Goal: Use online tool/utility

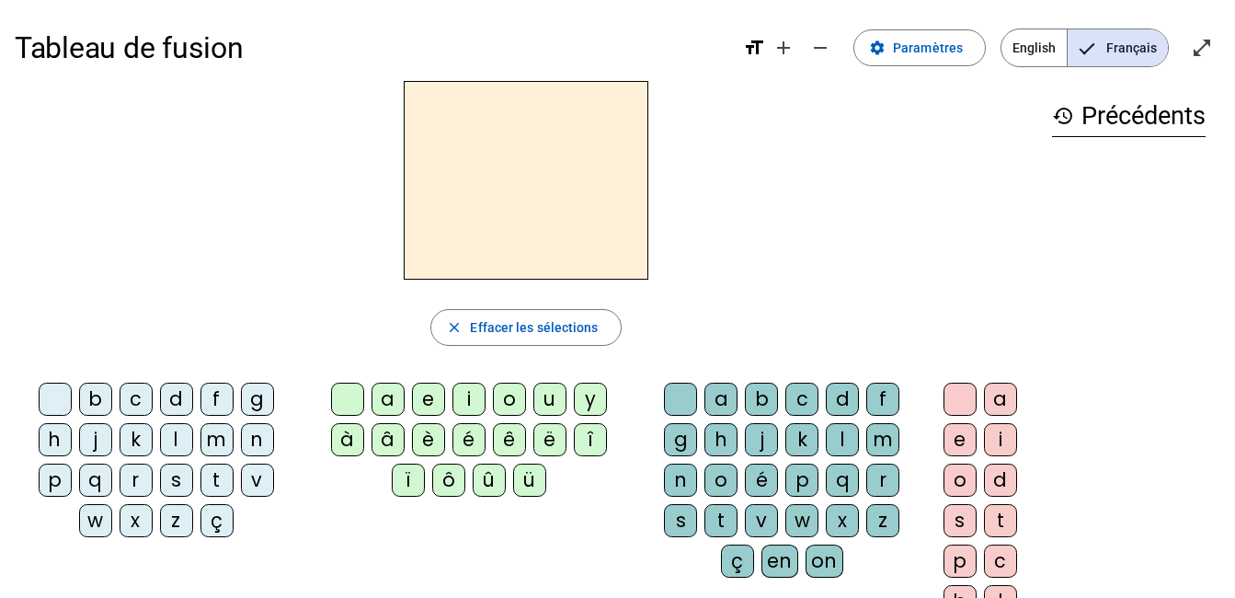
click at [211, 445] on div "m" at bounding box center [216, 439] width 33 height 33
click at [386, 401] on div "a" at bounding box center [387, 399] width 33 height 33
click at [222, 475] on div "t" at bounding box center [216, 479] width 33 height 33
click at [171, 440] on div "l" at bounding box center [176, 439] width 33 height 33
click at [175, 474] on div "s" at bounding box center [176, 479] width 33 height 33
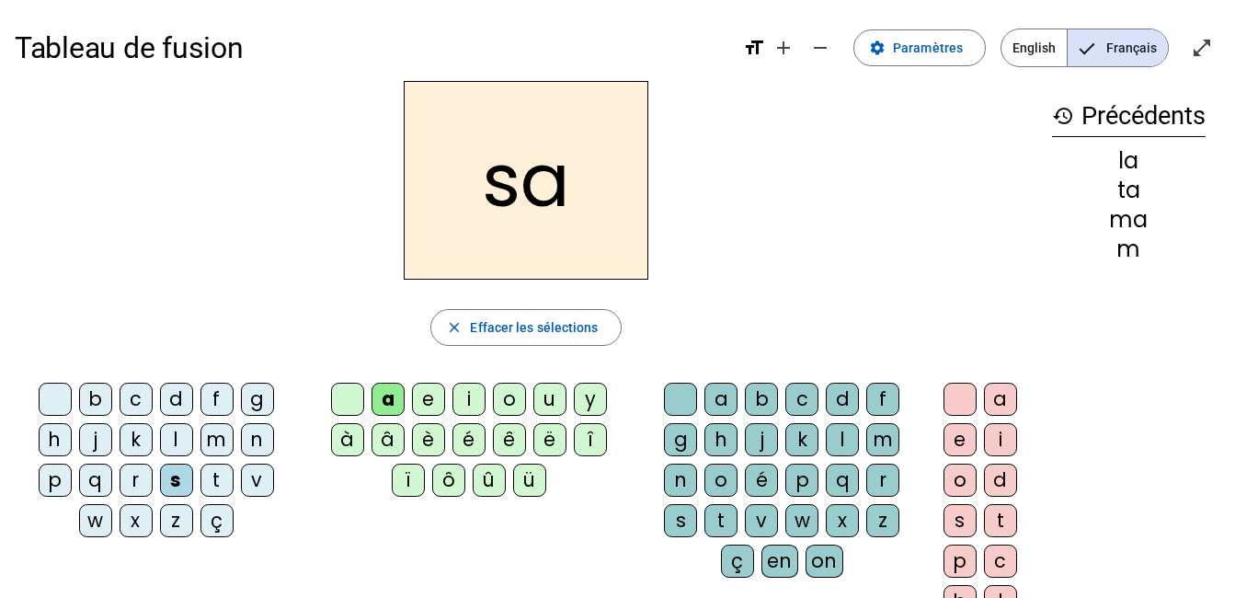
click at [850, 439] on div "l" at bounding box center [842, 439] width 33 height 33
click at [90, 400] on div "b" at bounding box center [95, 399] width 33 height 33
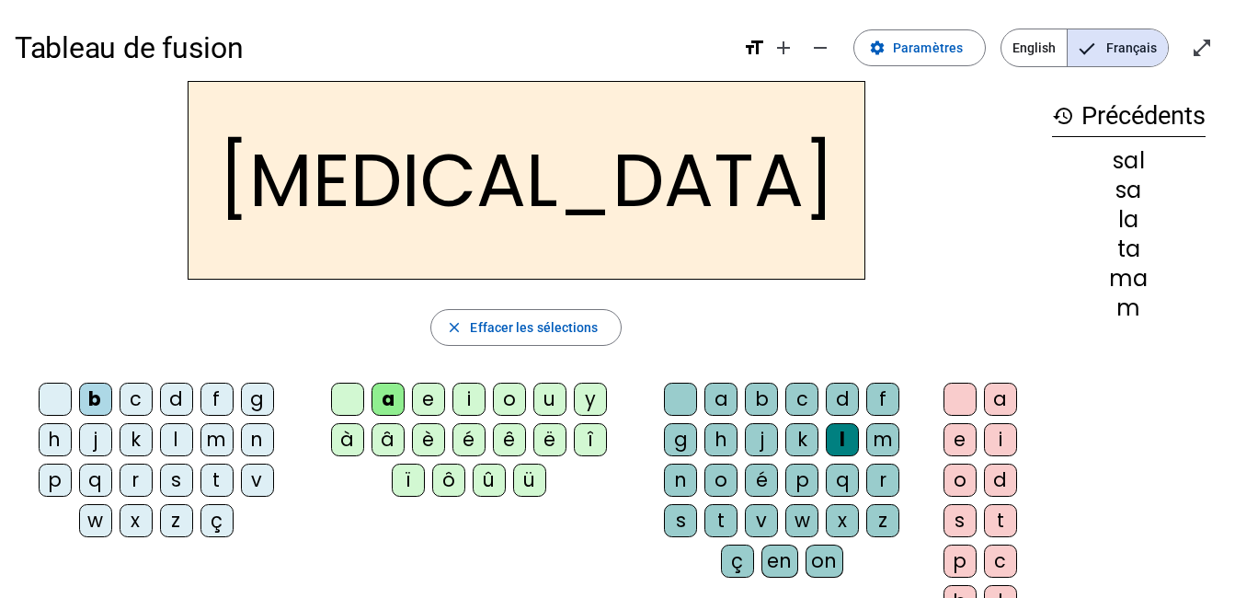
click at [211, 438] on div "m" at bounding box center [216, 439] width 33 height 33
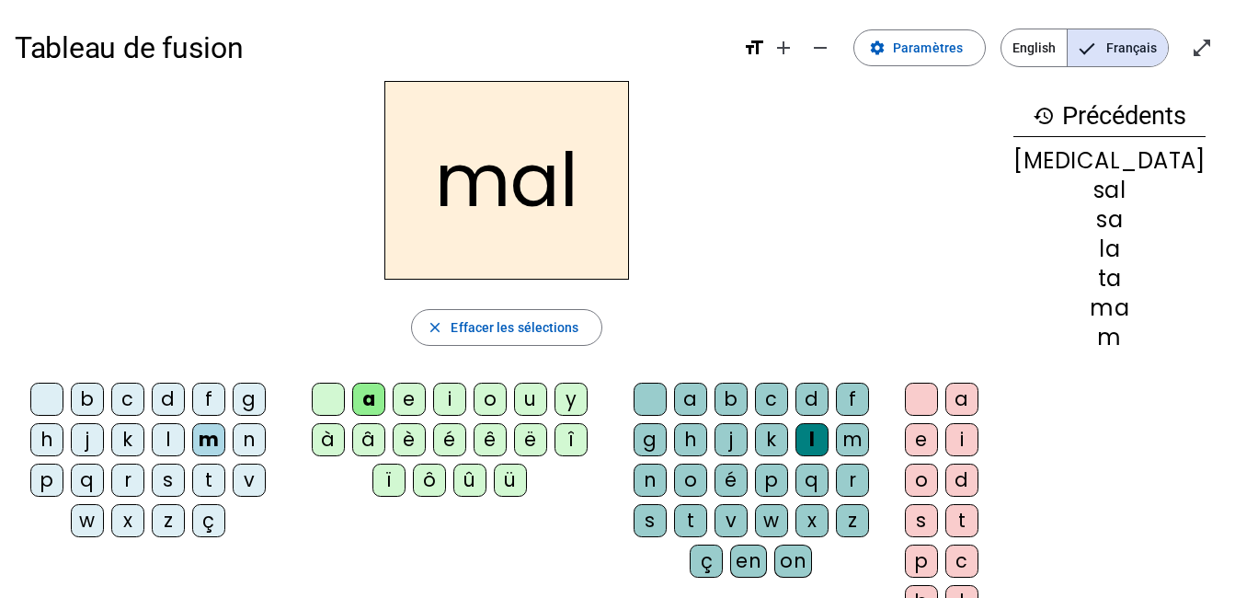
click at [466, 402] on div "i" at bounding box center [449, 399] width 33 height 33
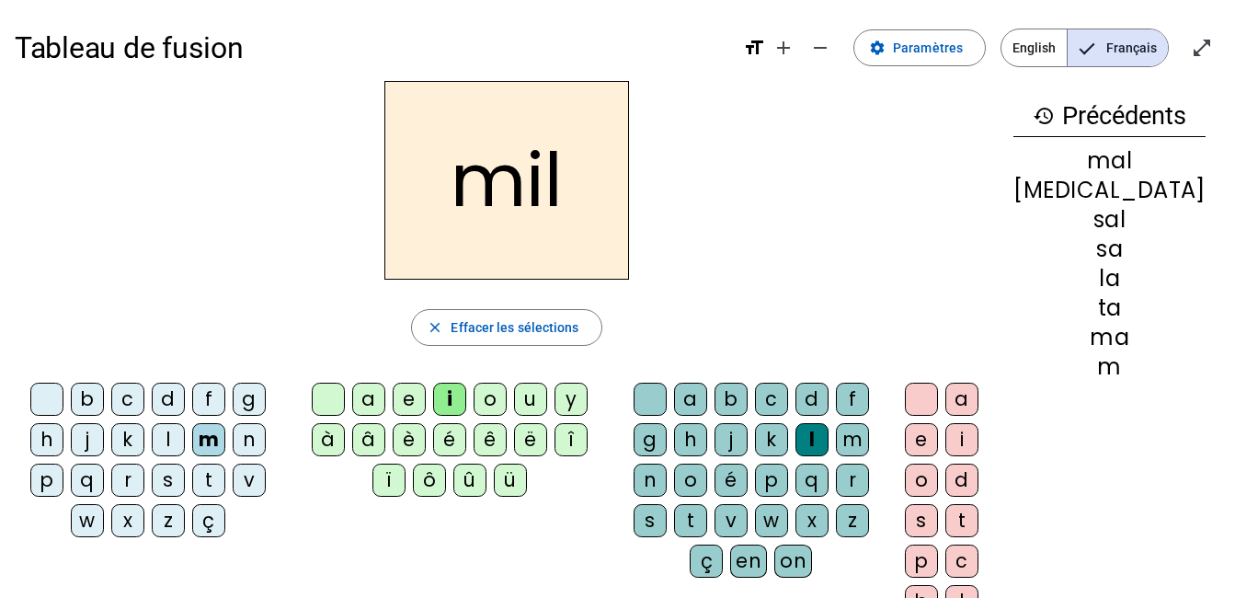
click at [177, 478] on div "s" at bounding box center [168, 479] width 33 height 33
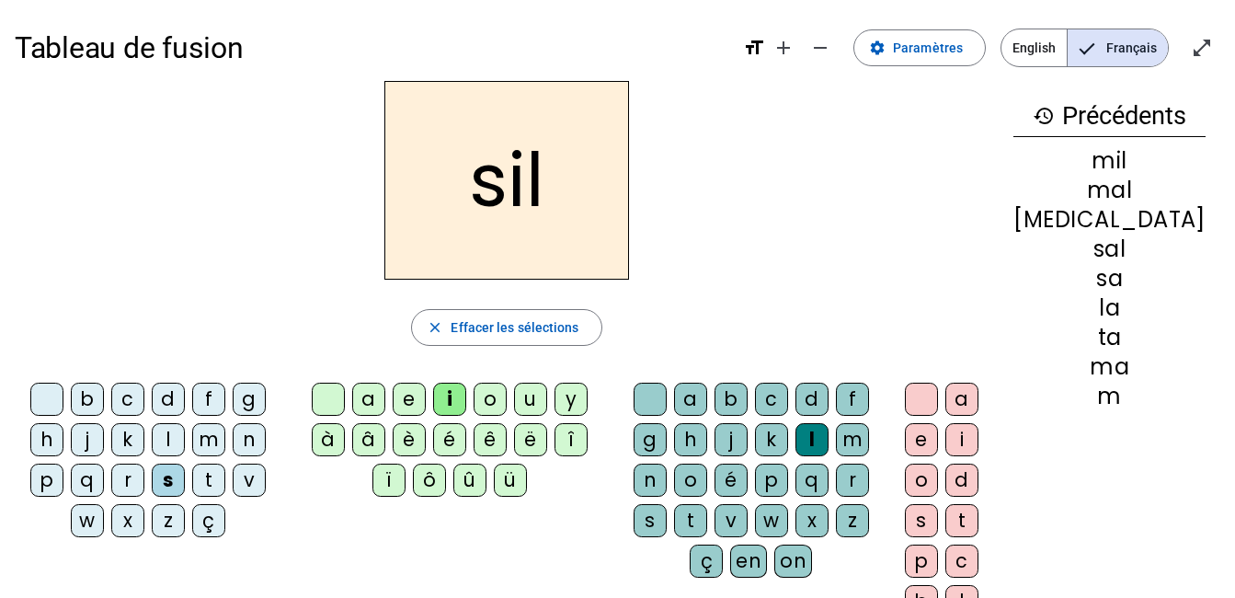
click at [667, 394] on div at bounding box center [650, 399] width 33 height 33
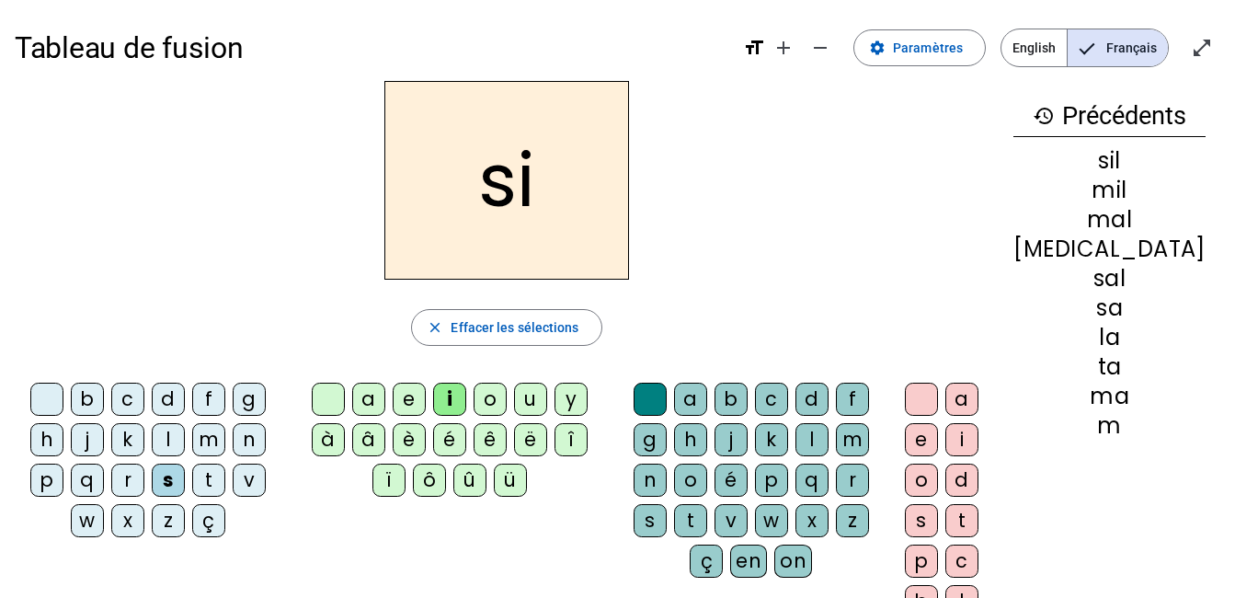
click at [426, 400] on div "e" at bounding box center [409, 399] width 33 height 33
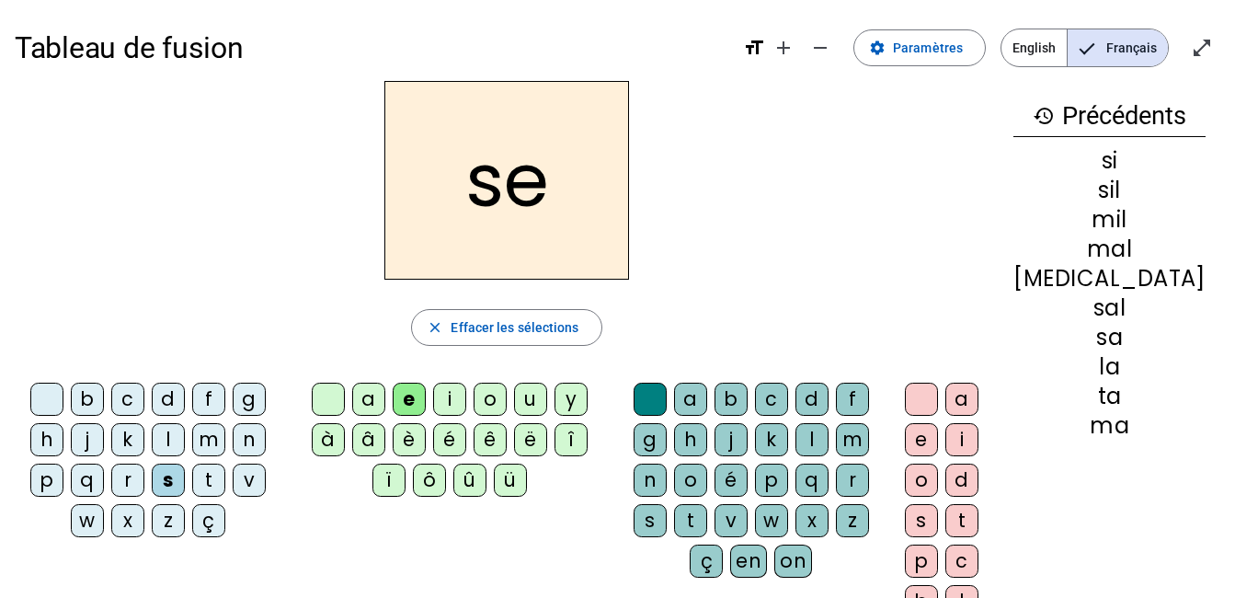
click at [547, 397] on div "u" at bounding box center [530, 399] width 33 height 33
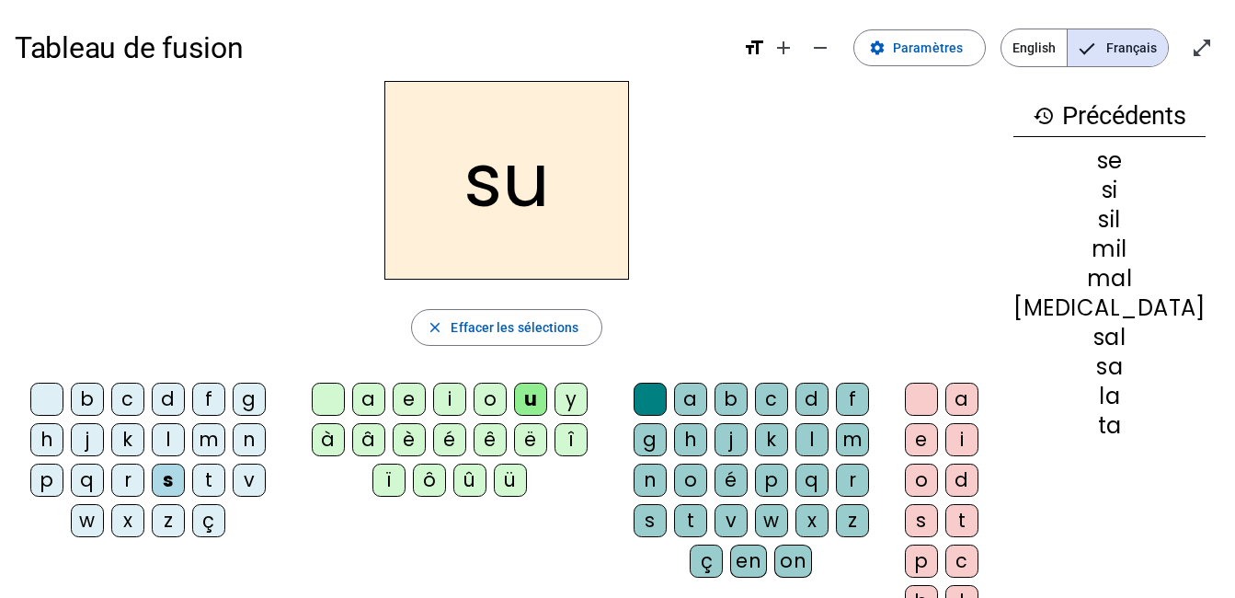
click at [869, 474] on div "r" at bounding box center [852, 479] width 33 height 33
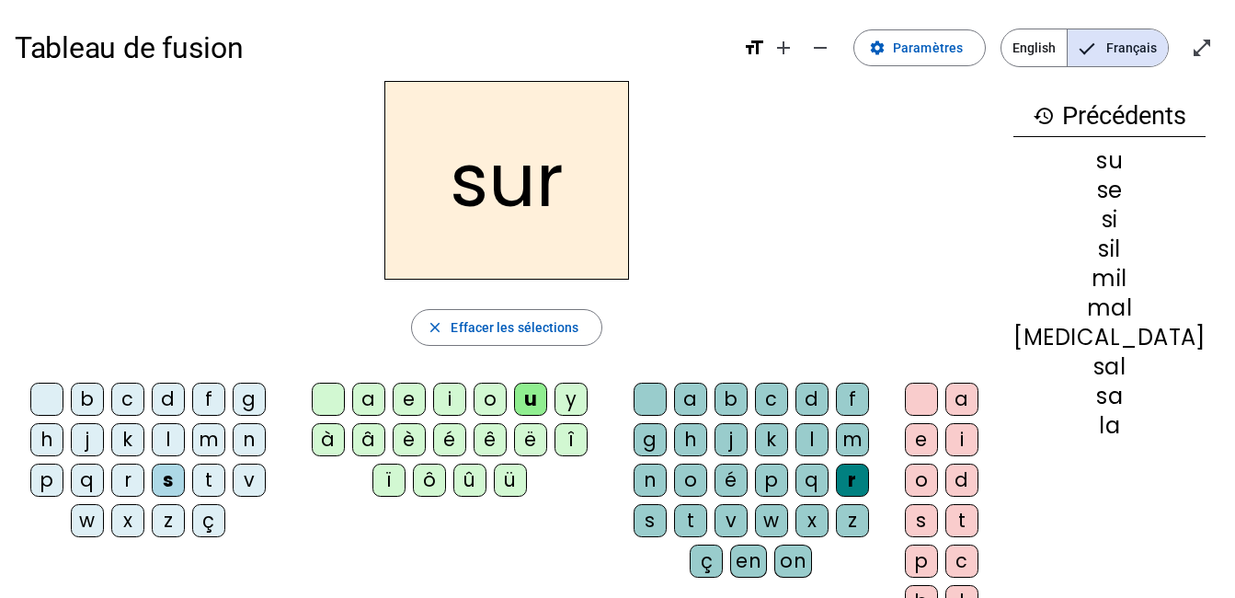
click at [220, 432] on div "m" at bounding box center [208, 439] width 33 height 33
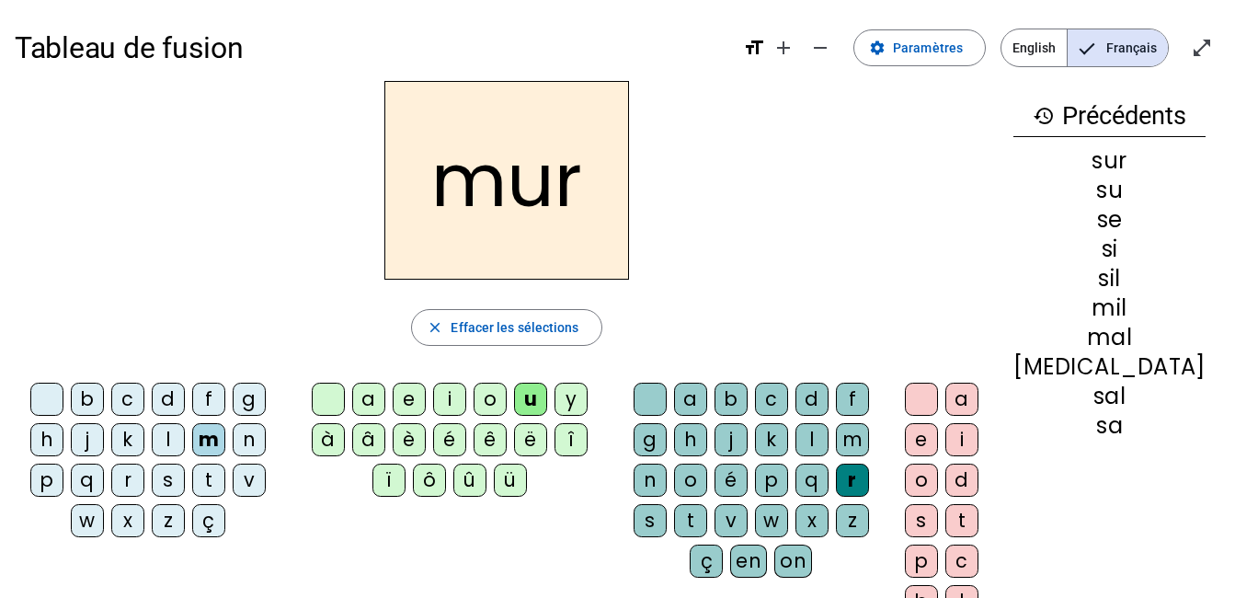
click at [173, 401] on div "d" at bounding box center [168, 399] width 33 height 33
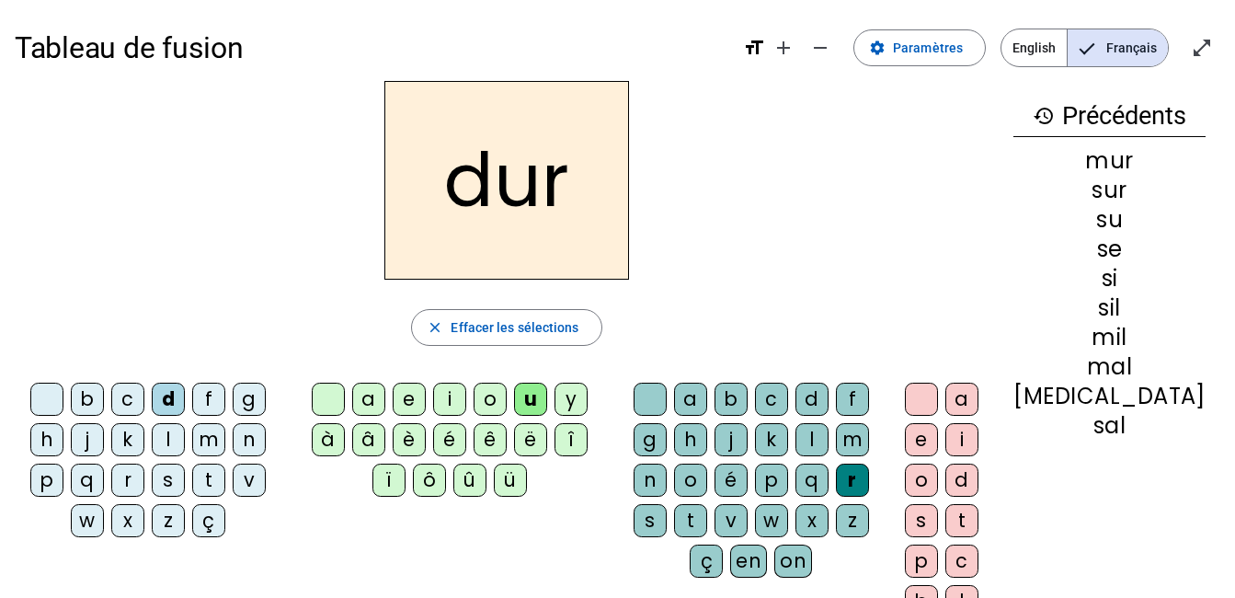
click at [667, 394] on div at bounding box center [650, 399] width 33 height 33
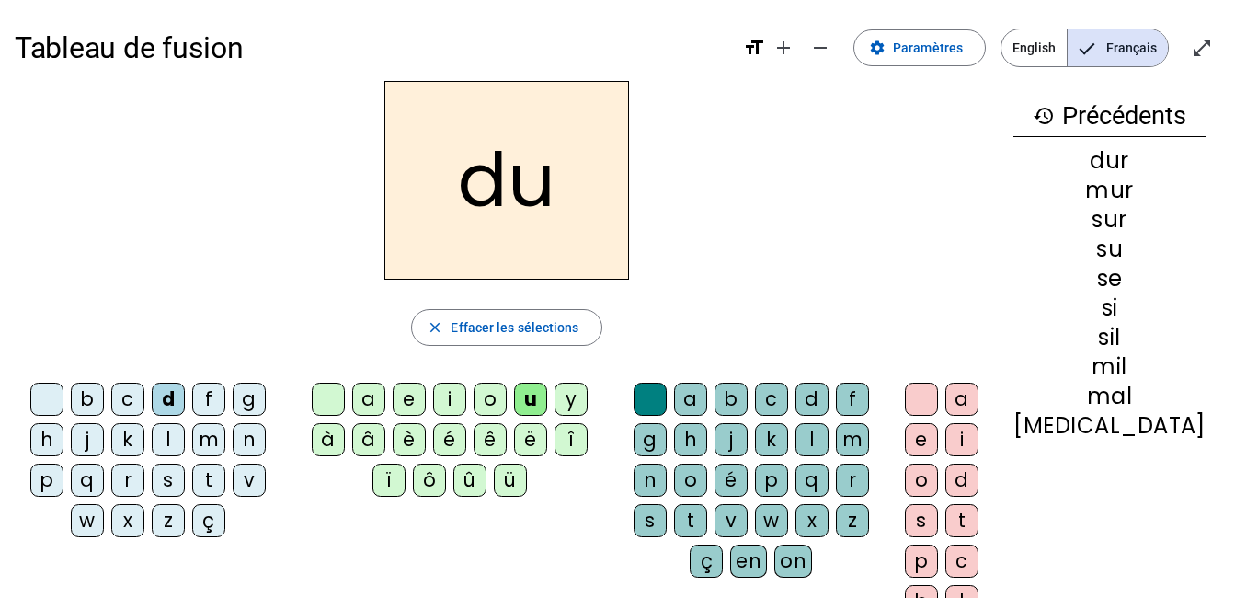
click at [90, 405] on div "b" at bounding box center [87, 399] width 33 height 33
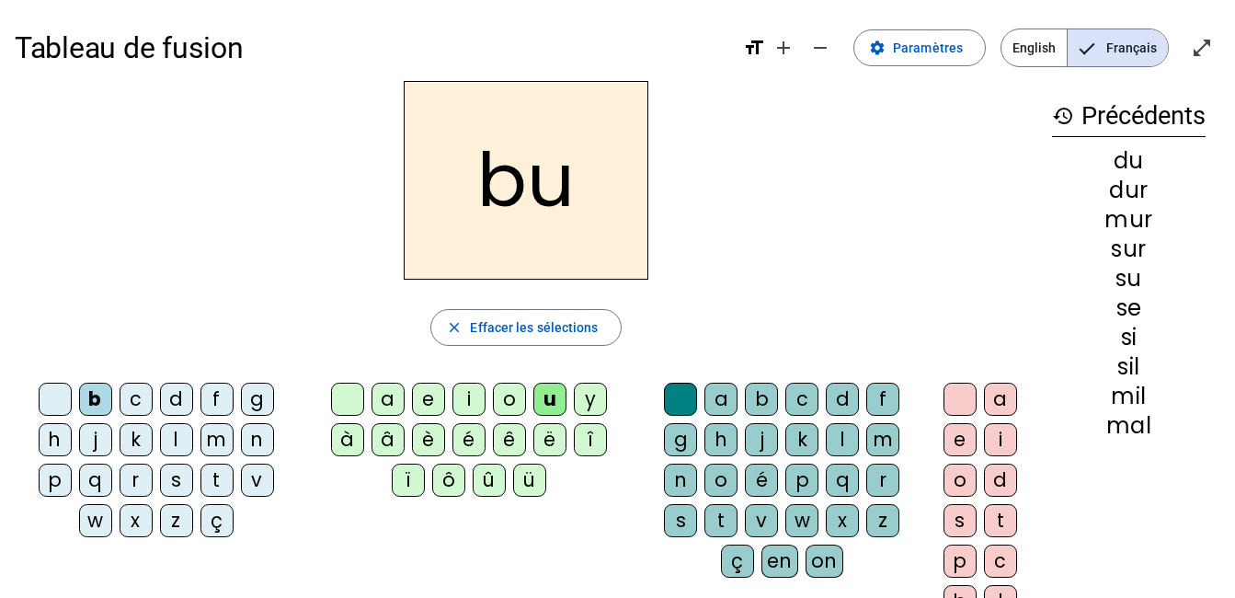
click at [182, 401] on div "d" at bounding box center [176, 399] width 33 height 33
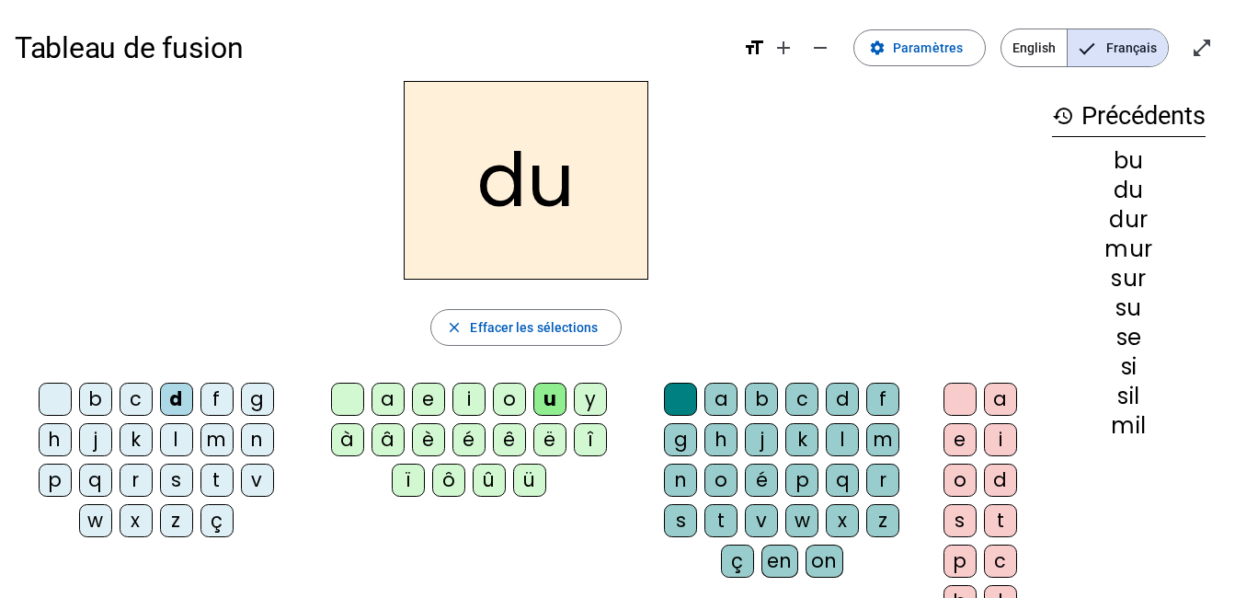
click at [93, 397] on div "b" at bounding box center [95, 399] width 33 height 33
click at [253, 486] on div "v" at bounding box center [257, 479] width 33 height 33
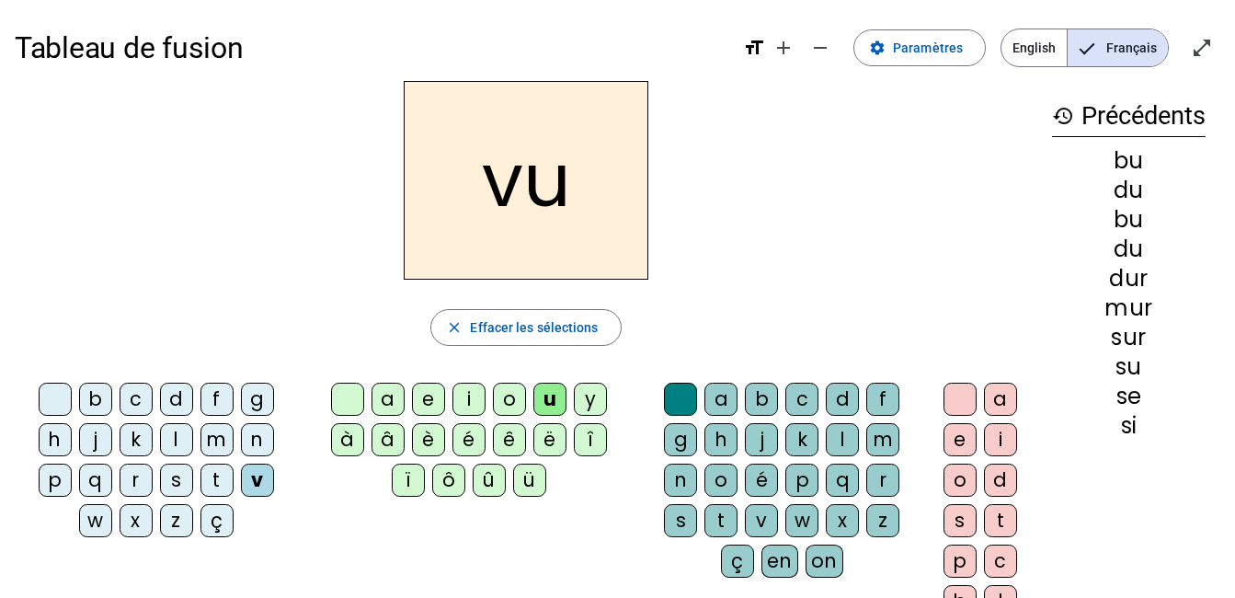
click at [216, 474] on div "t" at bounding box center [216, 479] width 33 height 33
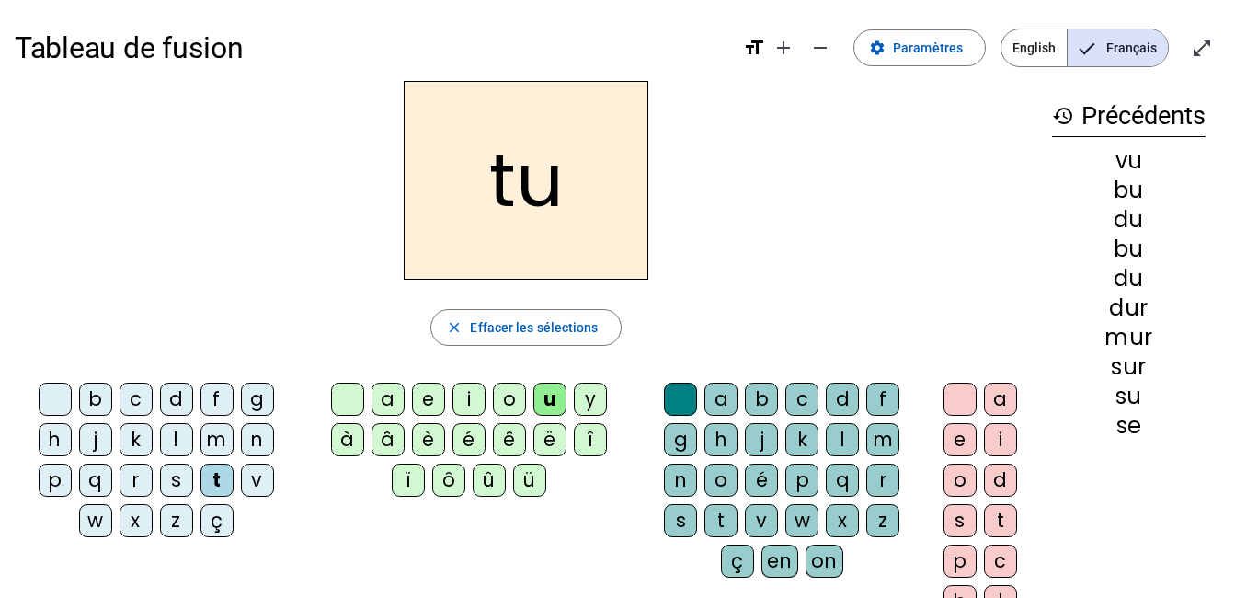
click at [428, 392] on div "e" at bounding box center [428, 399] width 33 height 33
click at [166, 433] on div "l" at bounding box center [176, 439] width 33 height 33
